Goal: Register for event/course

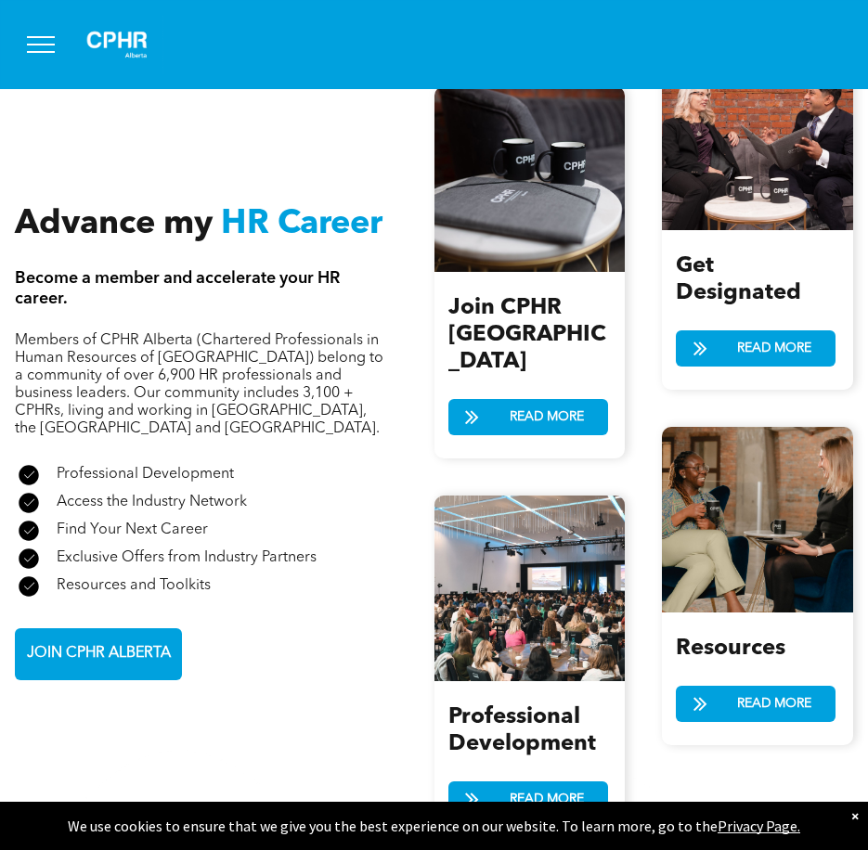
scroll to position [2134, 0]
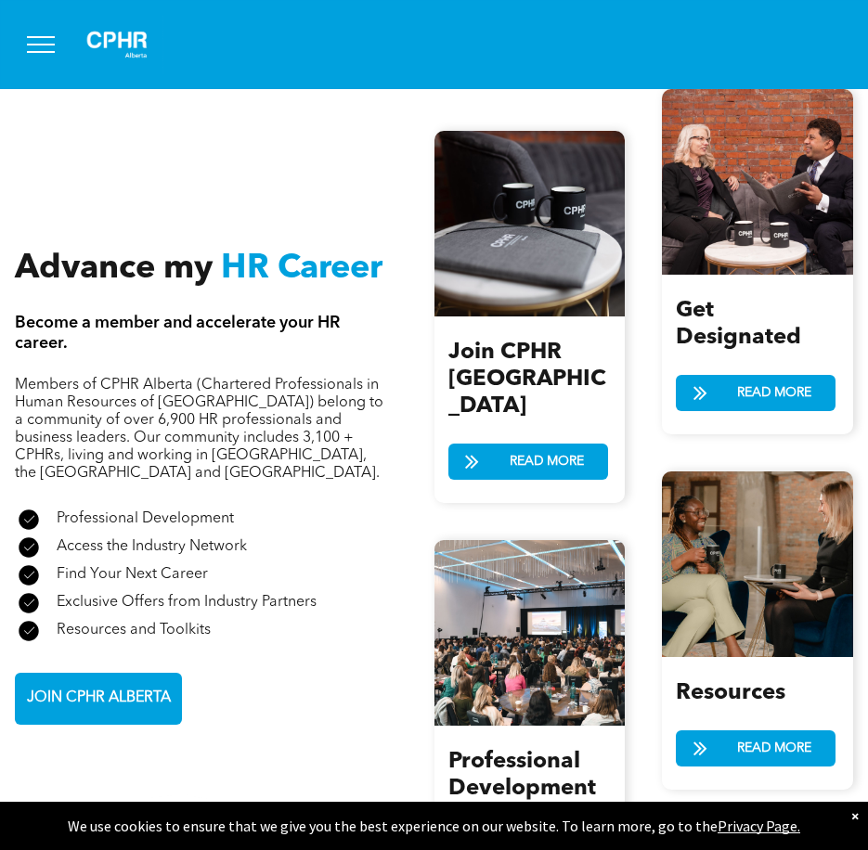
click at [547, 827] on span "READ MORE" at bounding box center [546, 844] width 87 height 34
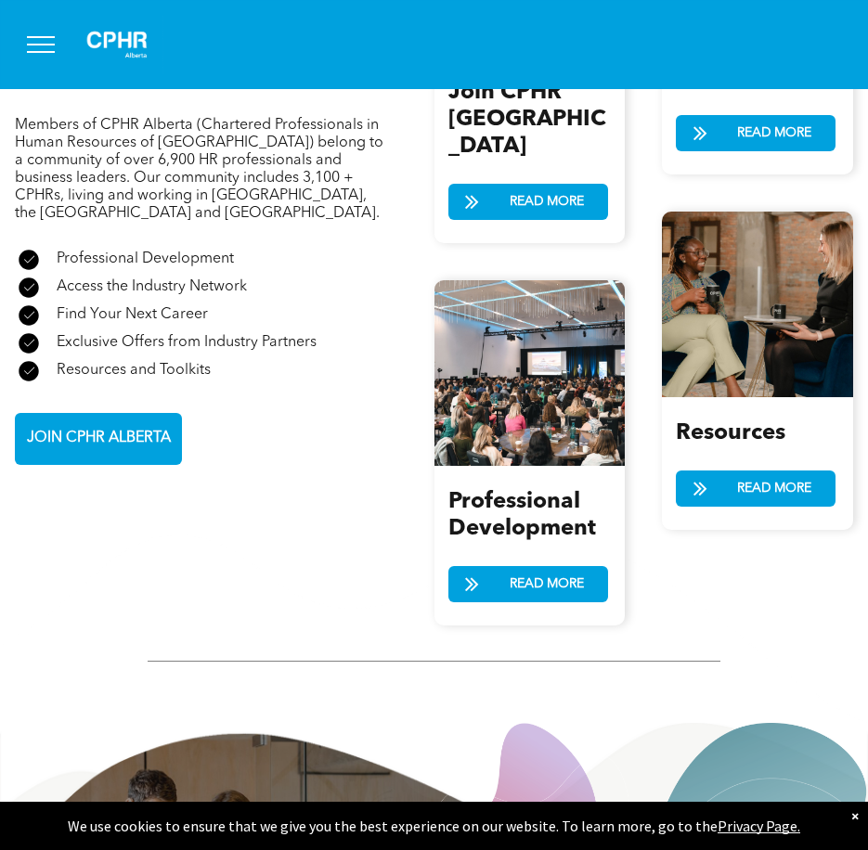
scroll to position [2506, 0]
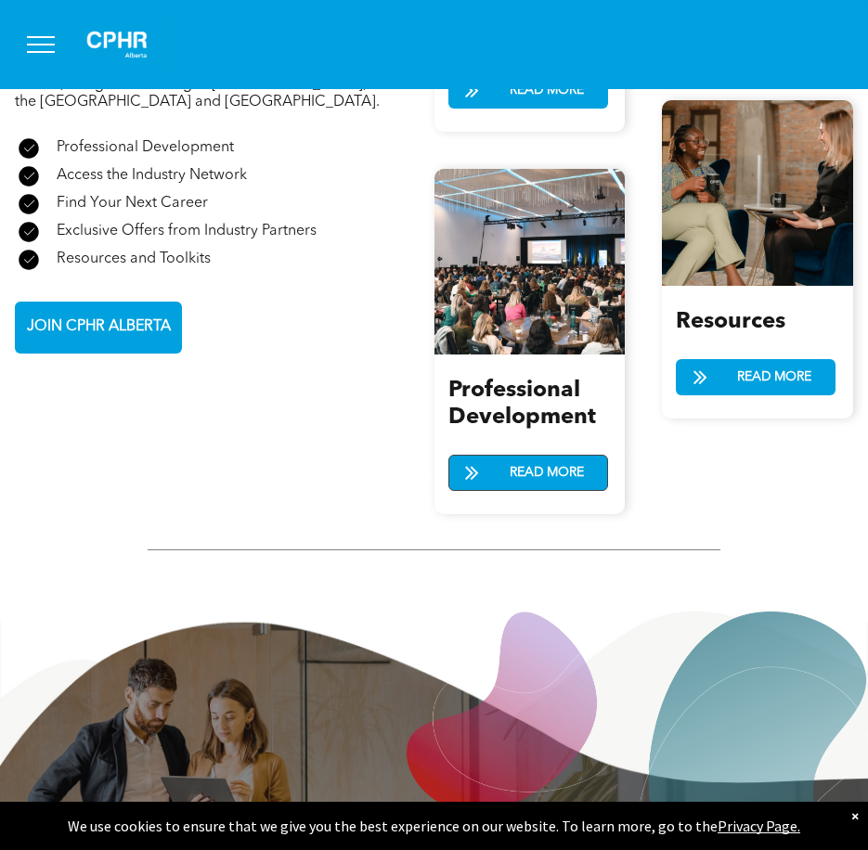
click at [512, 456] on span "READ MORE" at bounding box center [546, 473] width 87 height 34
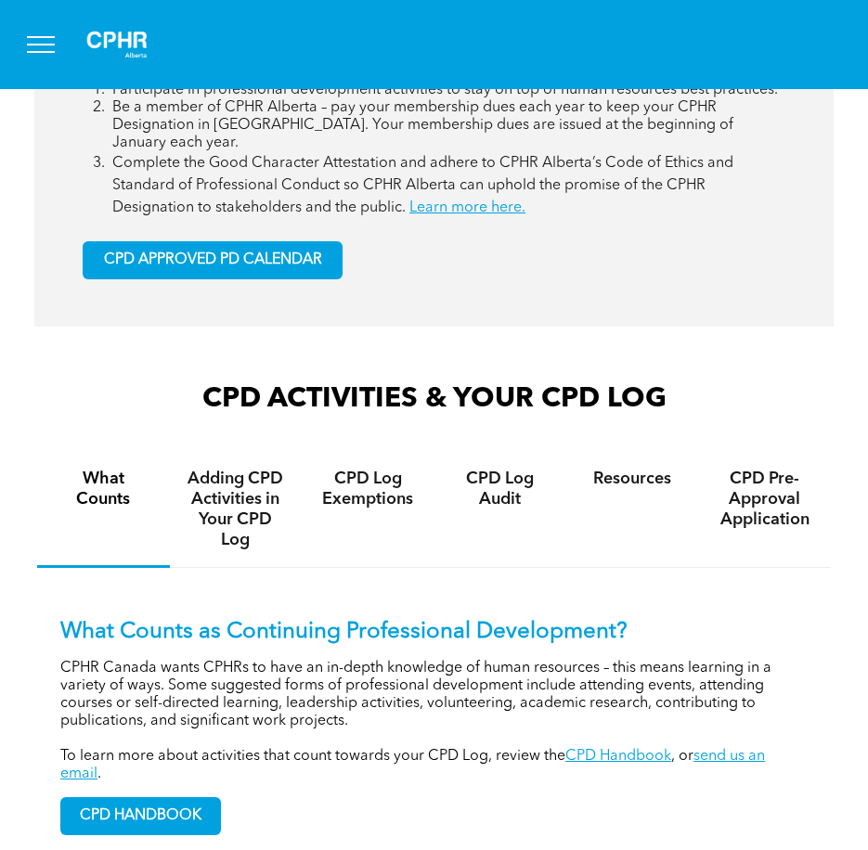
scroll to position [1114, 0]
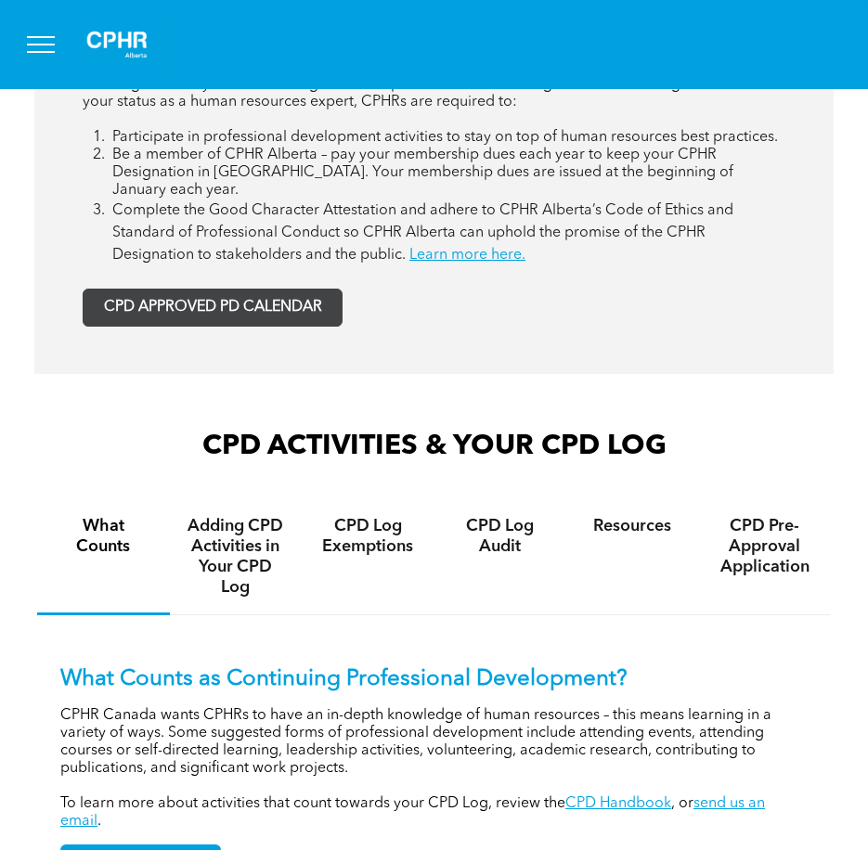
click at [275, 299] on span "CPD APPROVED PD CALENDAR" at bounding box center [213, 308] width 218 height 18
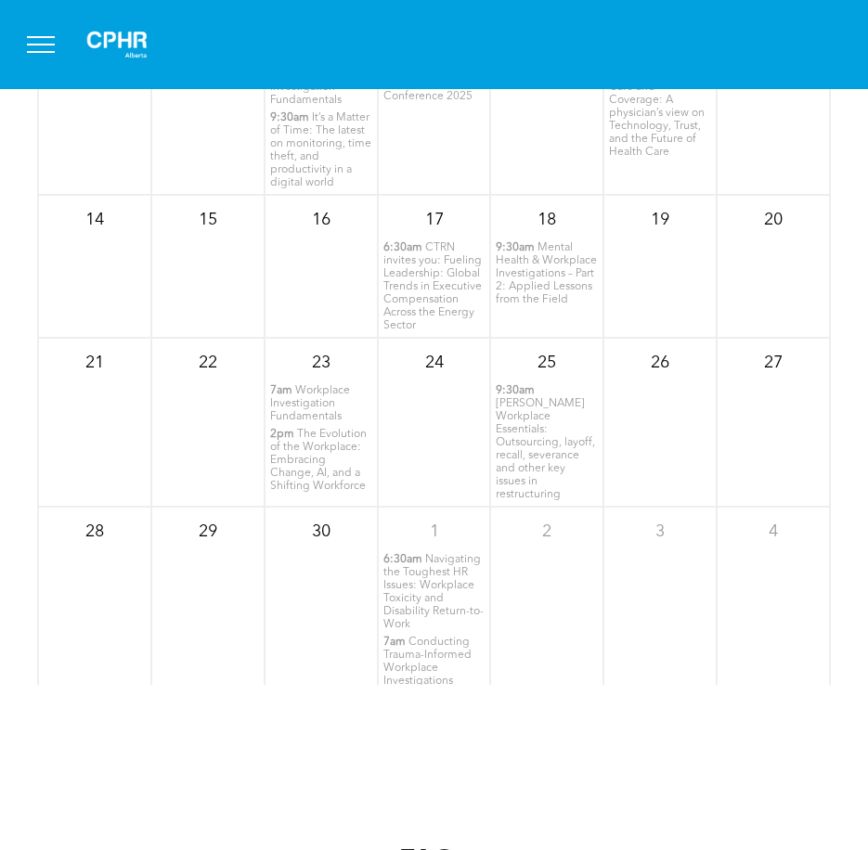
scroll to position [2431, 0]
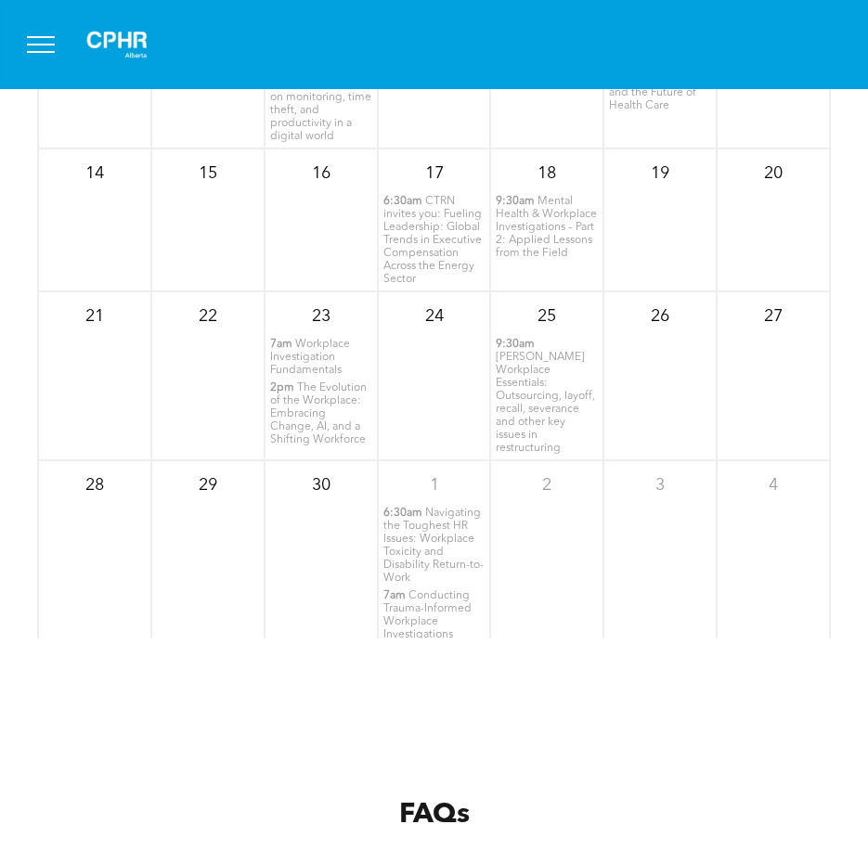
scroll to position [2506, 0]
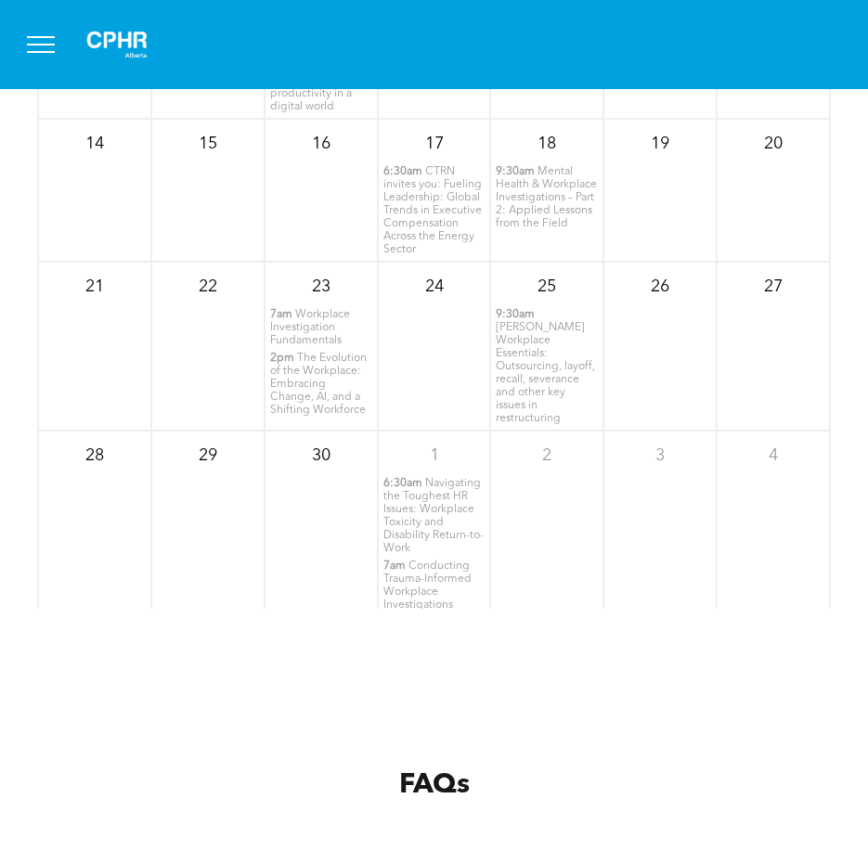
drag, startPoint x: 831, startPoint y: 509, endPoint x: 827, endPoint y: 450, distance: 58.6
click at [827, 450] on div "September 2025 Sun Mon Tue Wed Thu Fri Sat 31 1 2 3 4" at bounding box center [434, 302] width 868 height 742
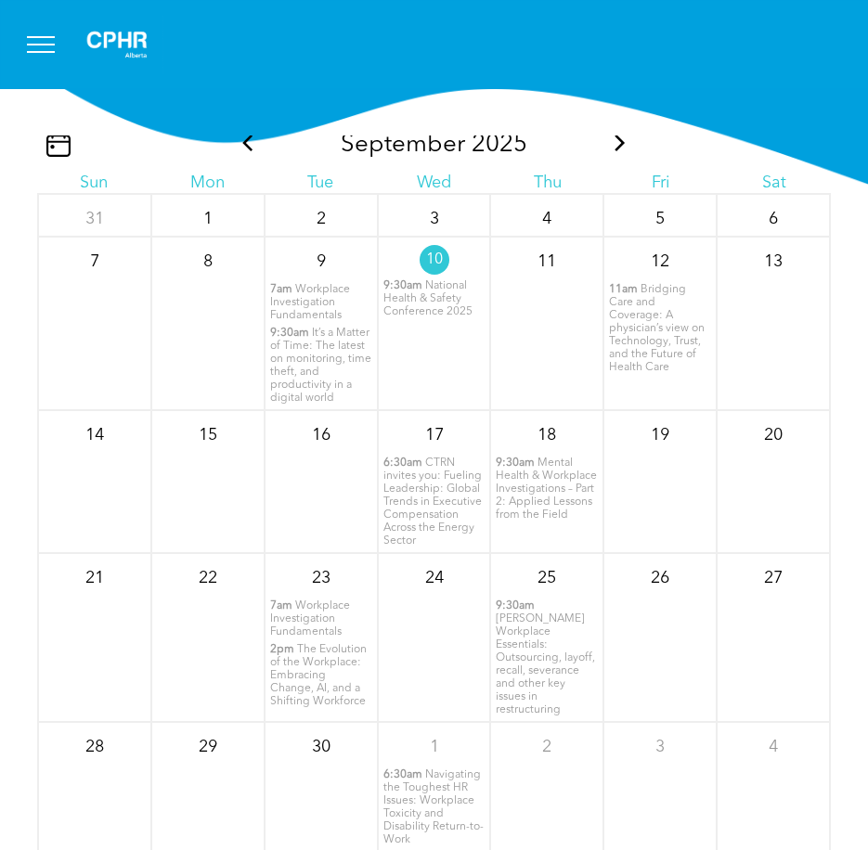
scroll to position [2248, 0]
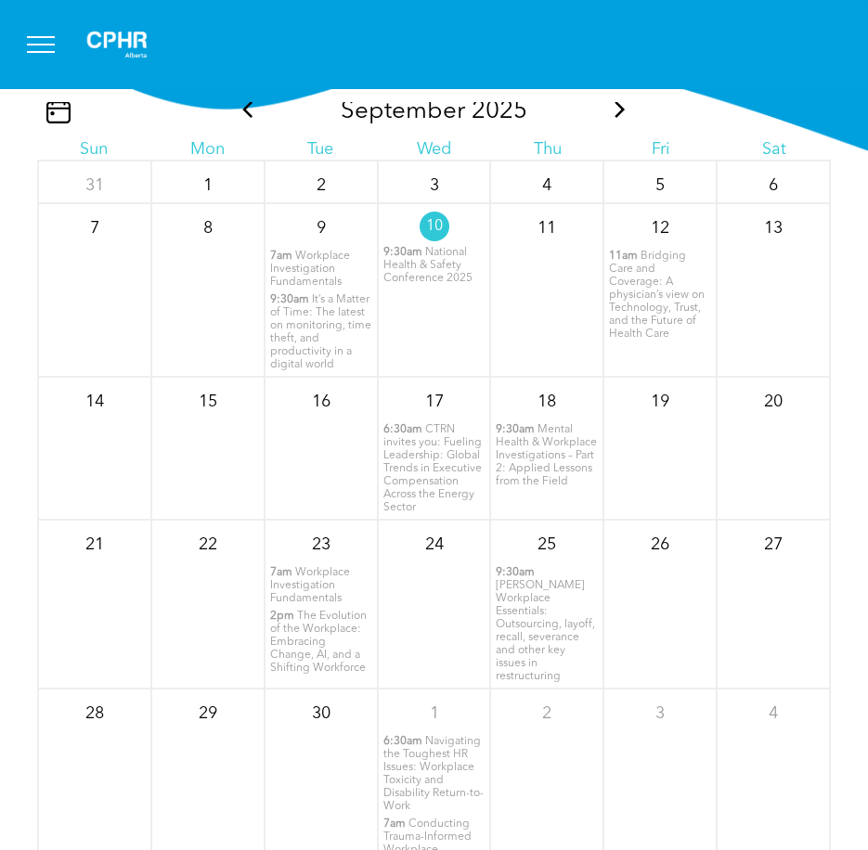
click at [302, 567] on span "Workplace Investigation Fundamentals" at bounding box center [310, 585] width 80 height 37
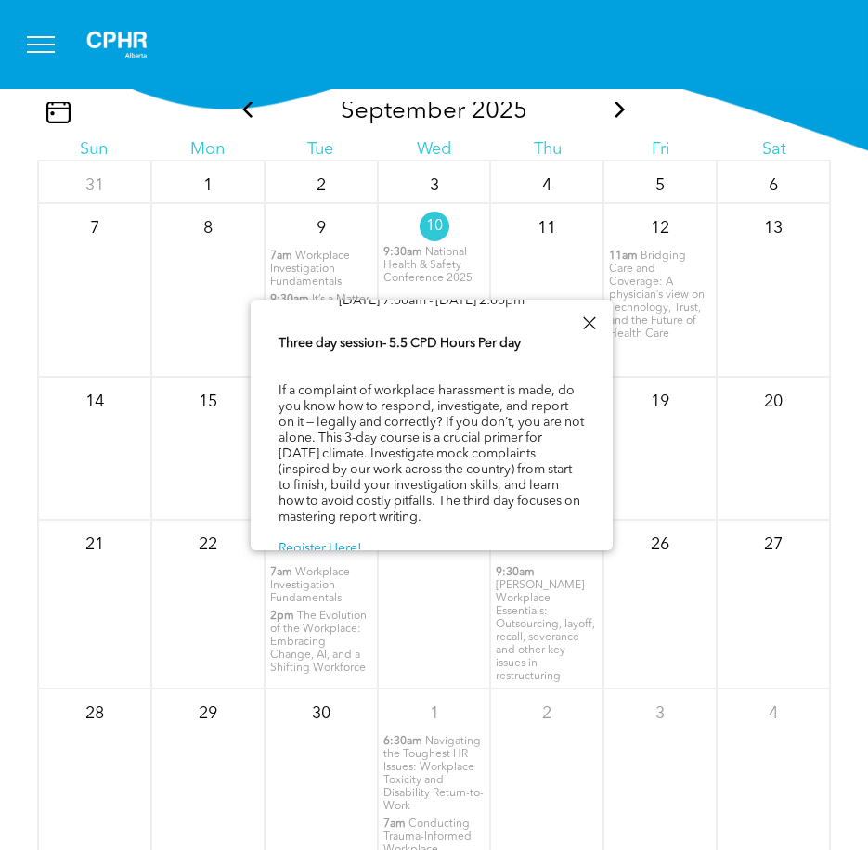
scroll to position [93, 0]
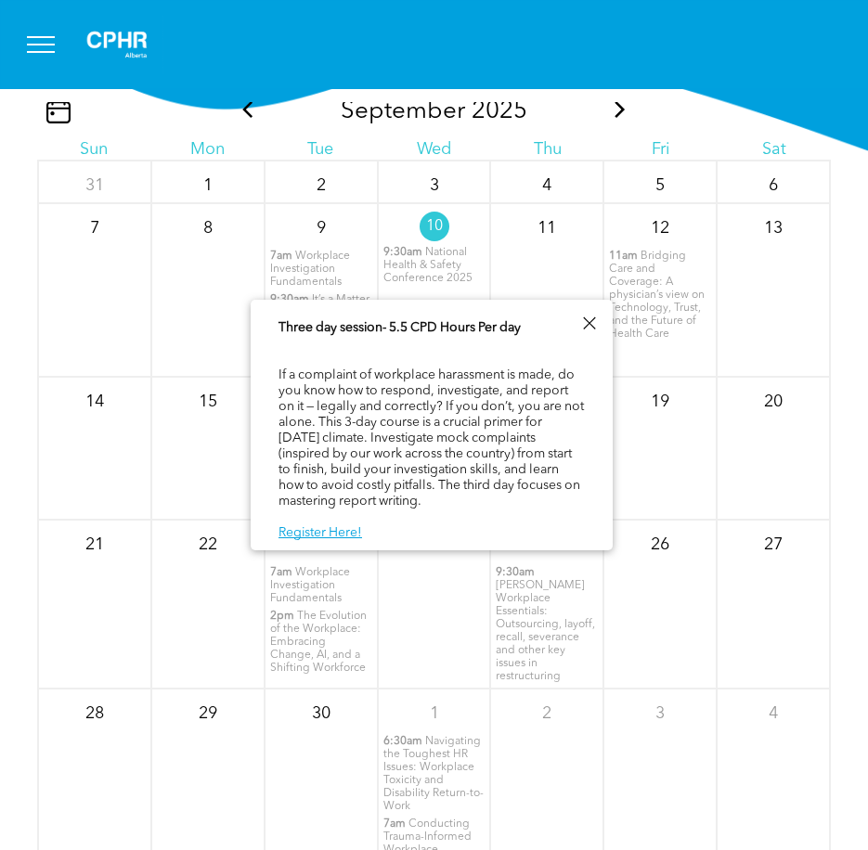
click at [420, 604] on div "24" at bounding box center [434, 604] width 113 height 169
click at [586, 319] on div at bounding box center [588, 323] width 25 height 25
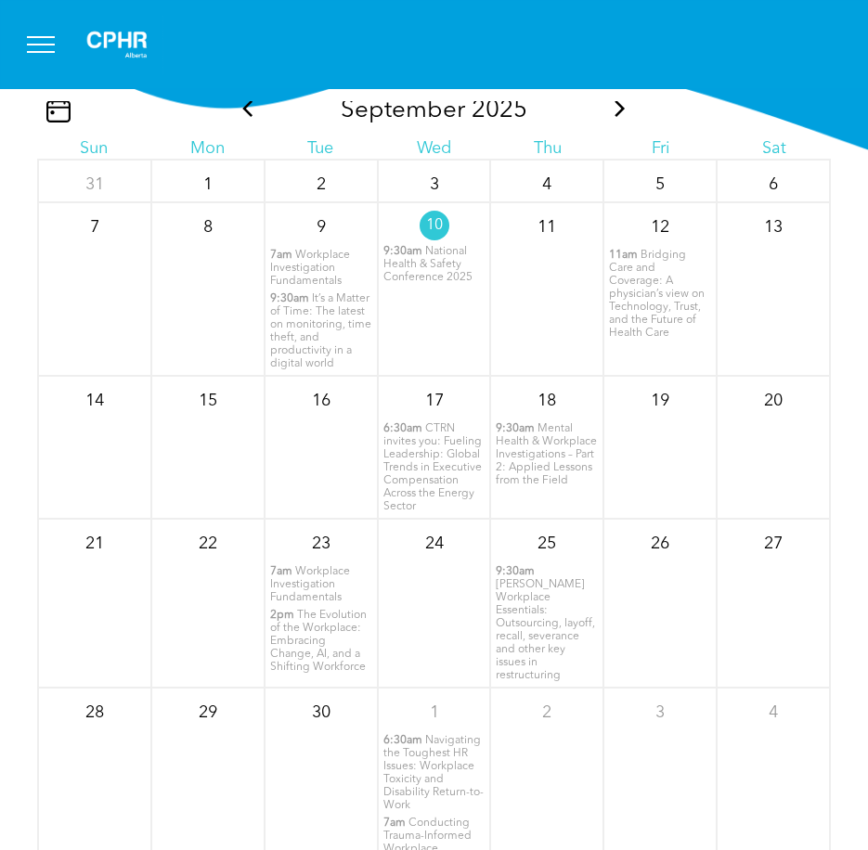
scroll to position [2248, 0]
click at [615, 101] on icon at bounding box center [620, 109] width 24 height 17
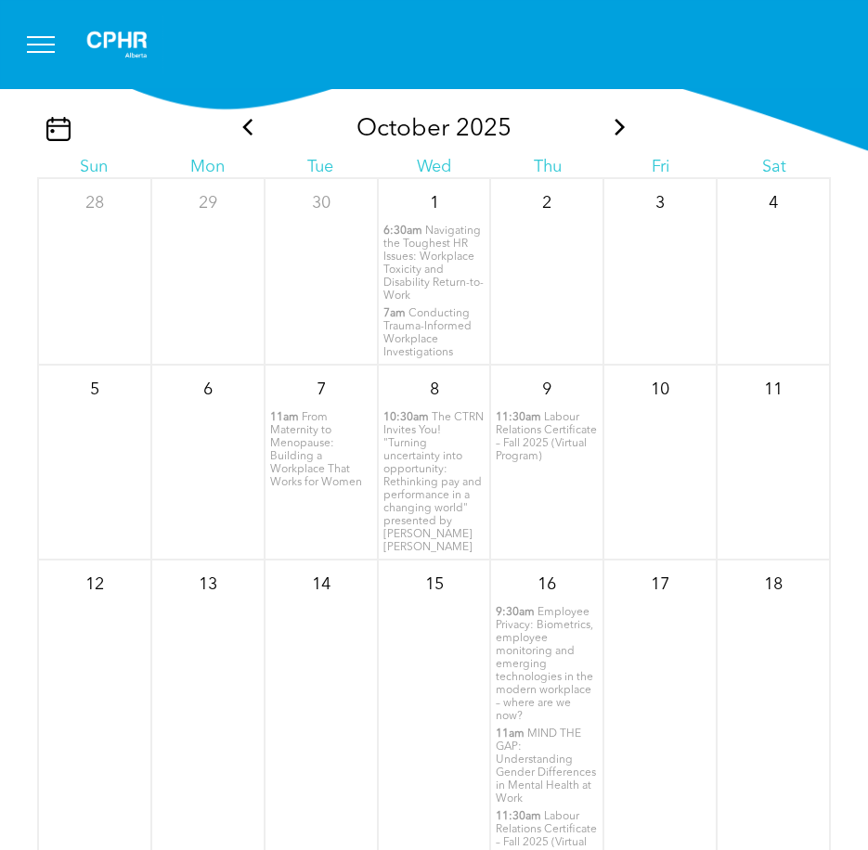
click at [608, 119] on icon at bounding box center [620, 127] width 24 height 17
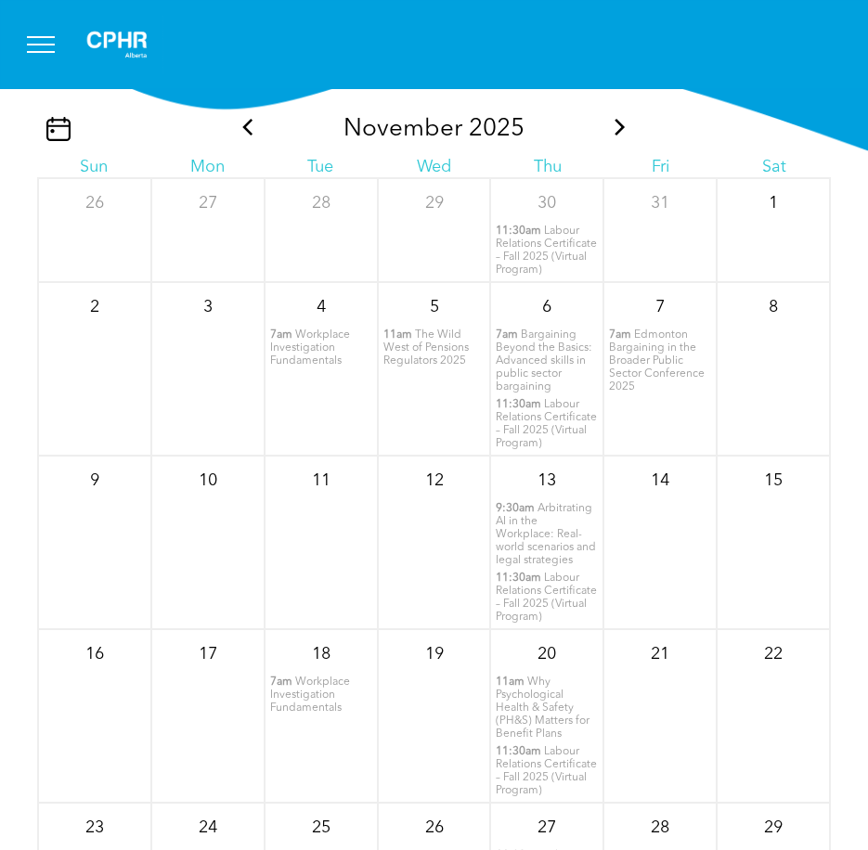
click at [313, 332] on span "Workplace Investigation Fundamentals" at bounding box center [310, 347] width 80 height 37
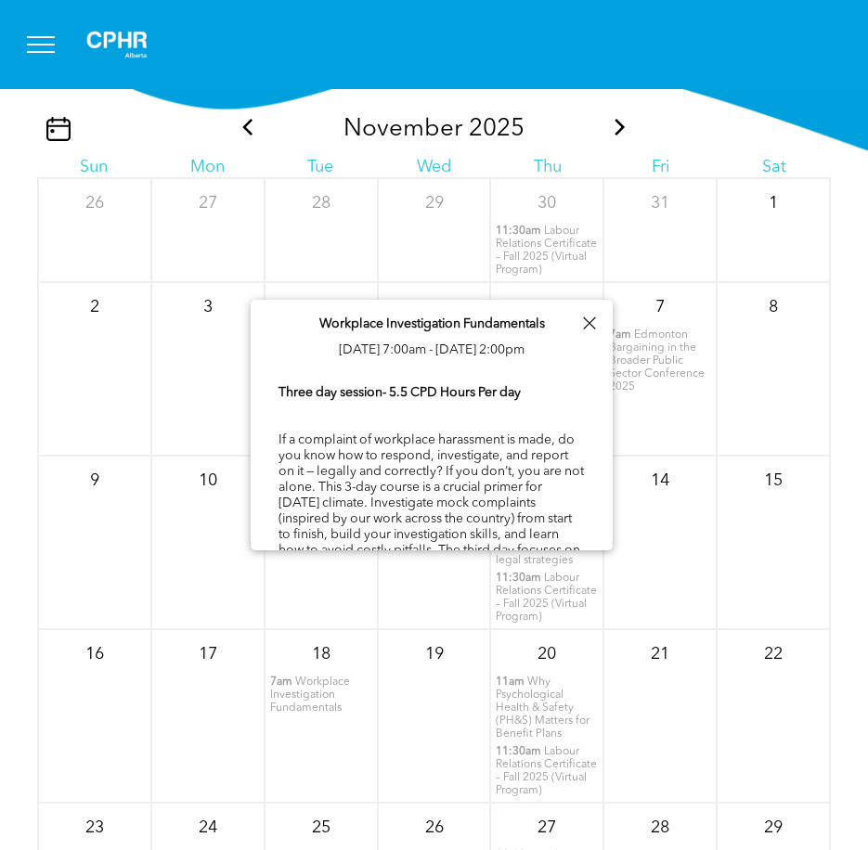
scroll to position [0, 0]
click at [90, 37] on img at bounding box center [117, 44] width 93 height 59
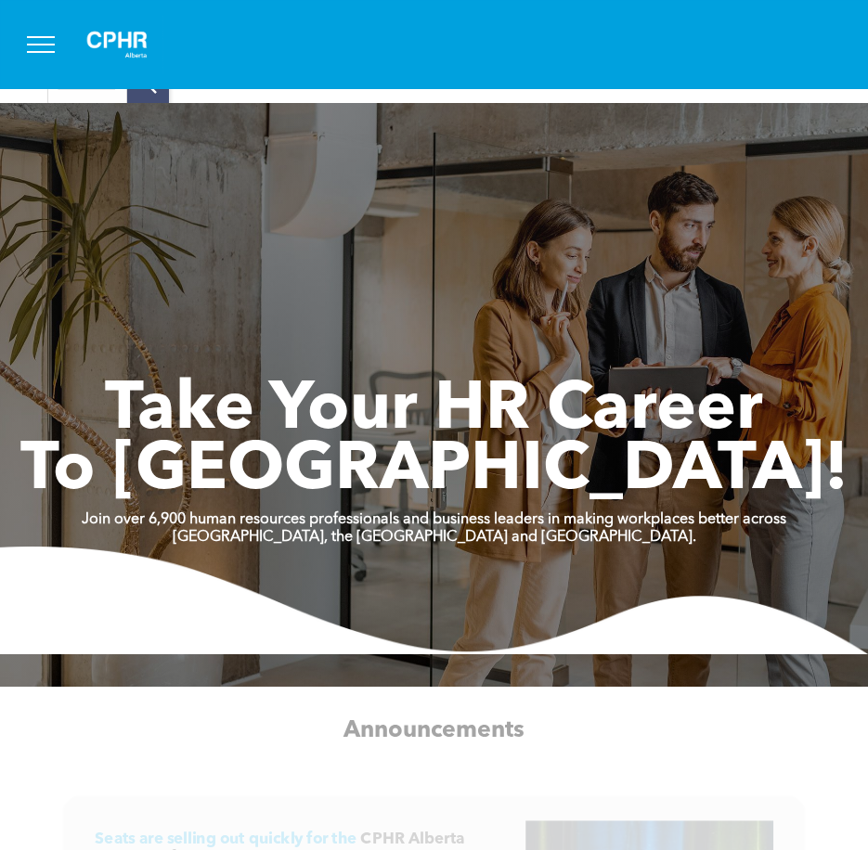
click at [47, 36] on span "menu" at bounding box center [41, 37] width 28 height 2
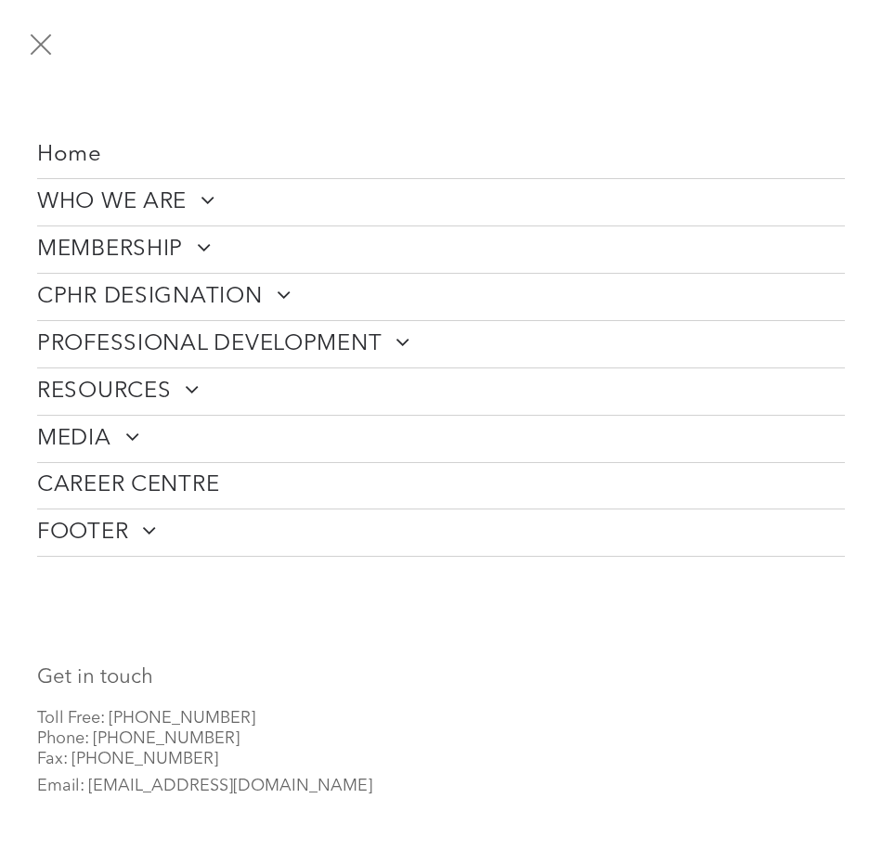
click at [138, 201] on span "WHO WE ARE" at bounding box center [126, 202] width 178 height 28
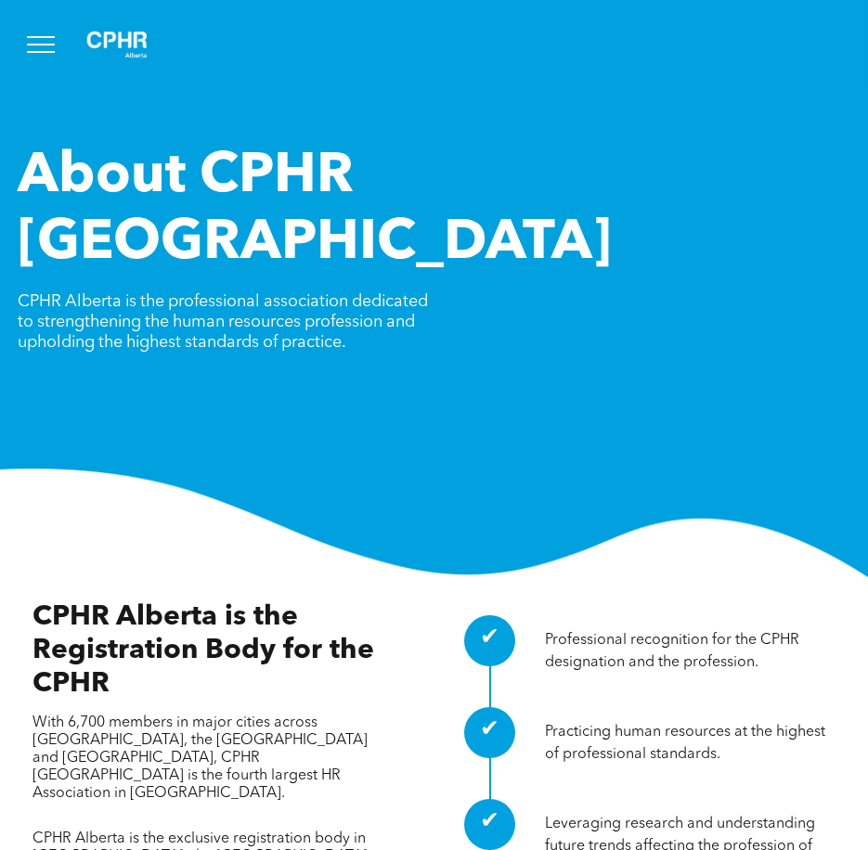
scroll to position [371, 0]
